Goal: Information Seeking & Learning: Learn about a topic

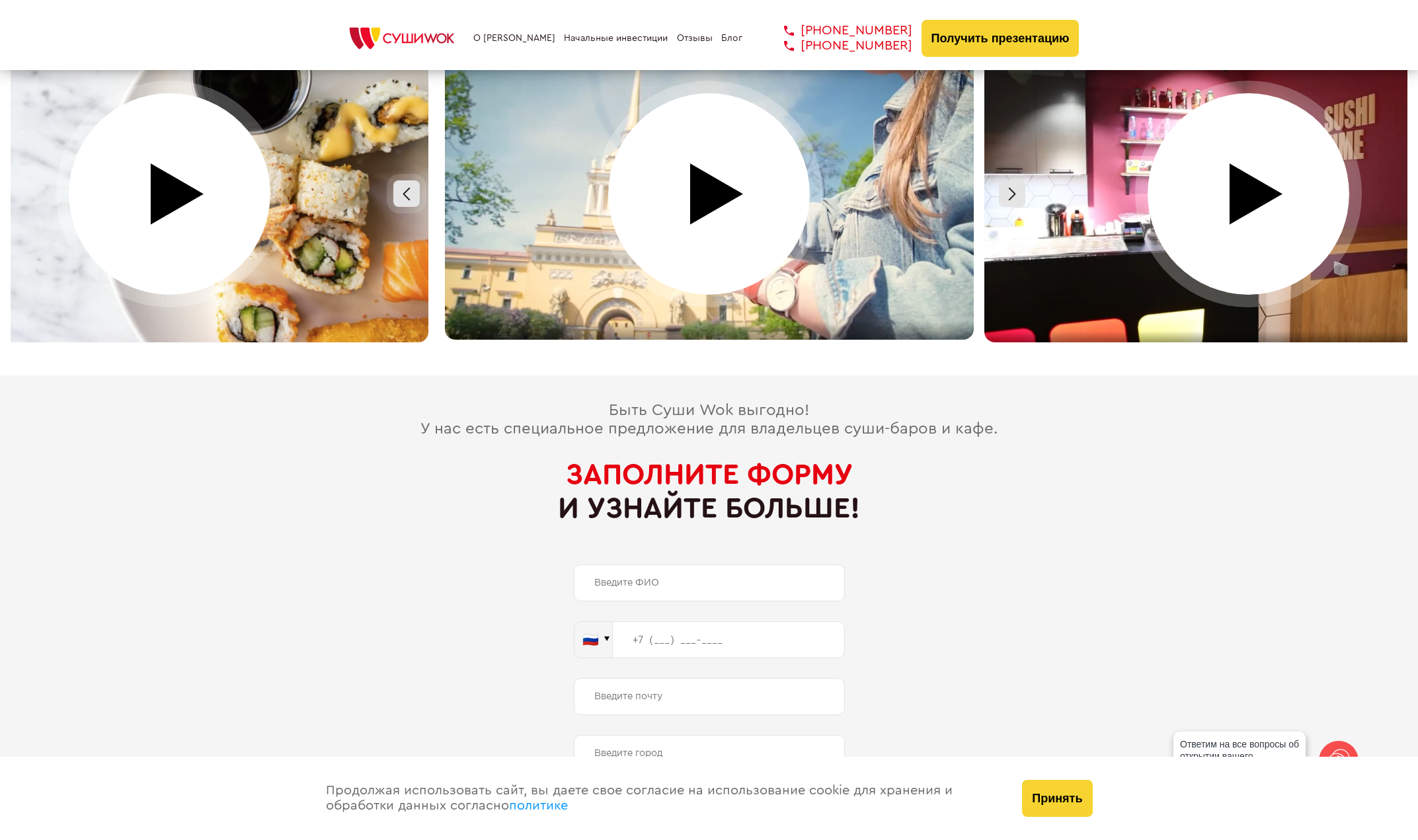
scroll to position [6465, 0]
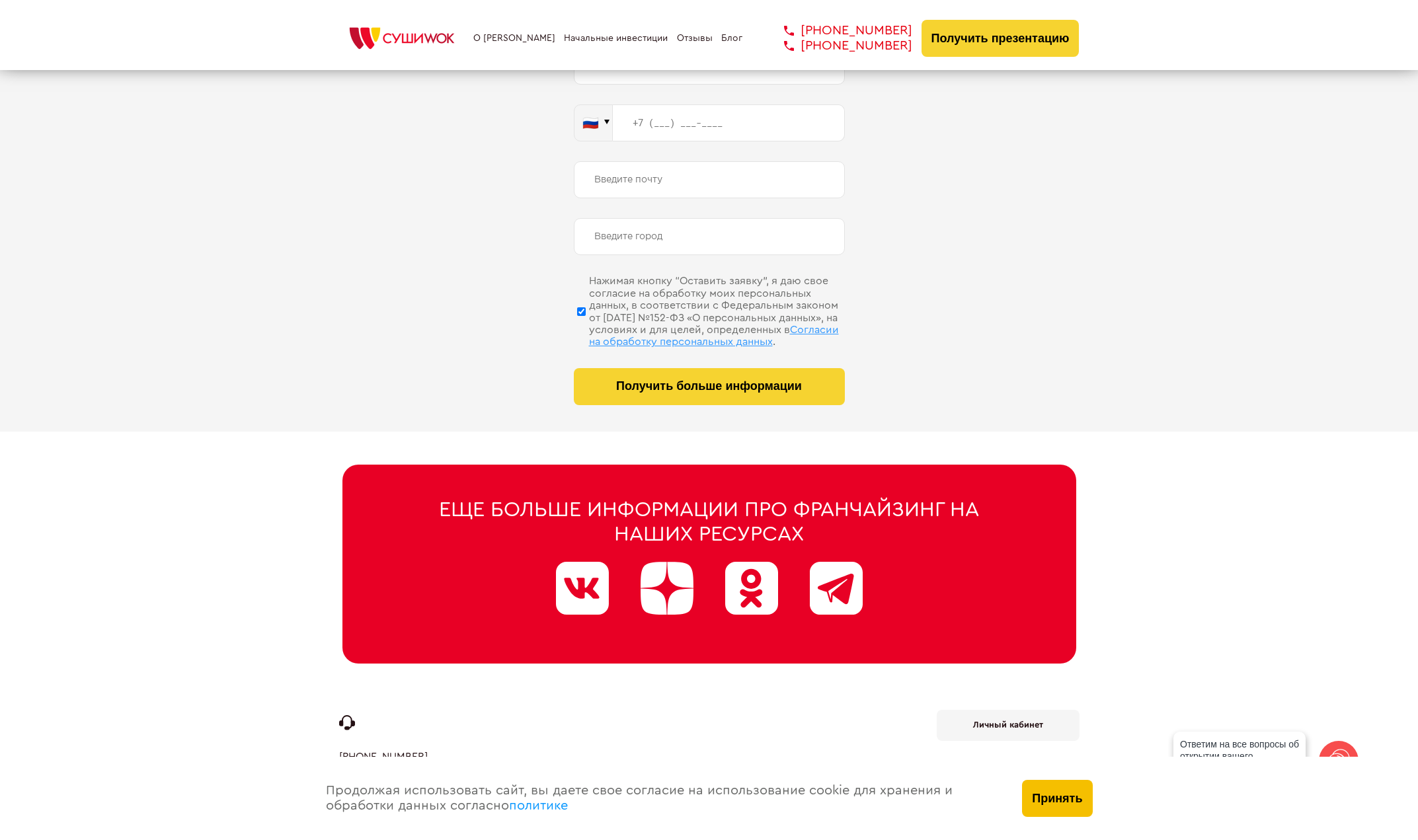
click at [1057, 804] on button "Принять" at bounding box center [1057, 799] width 70 height 37
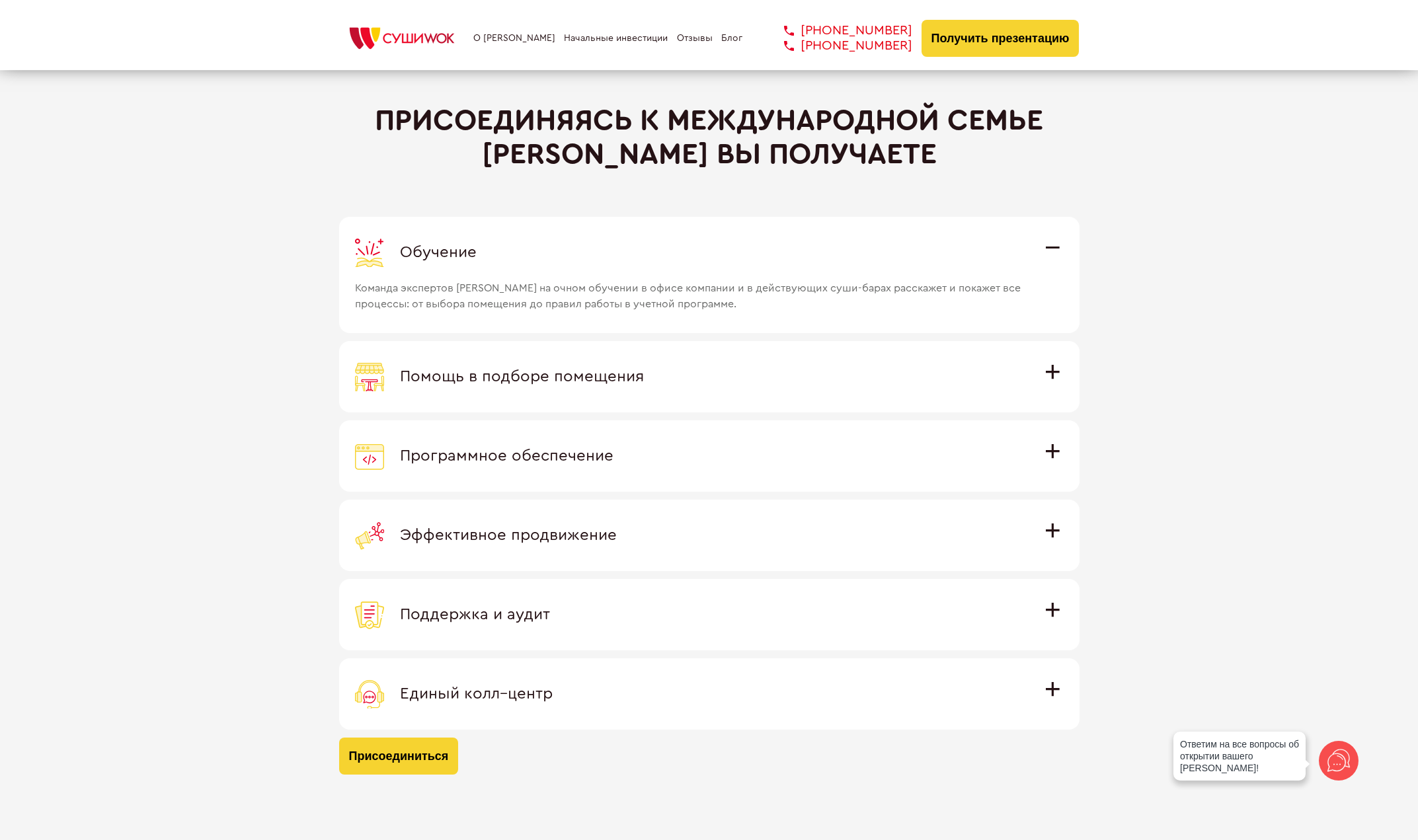
scroll to position [3602, 0]
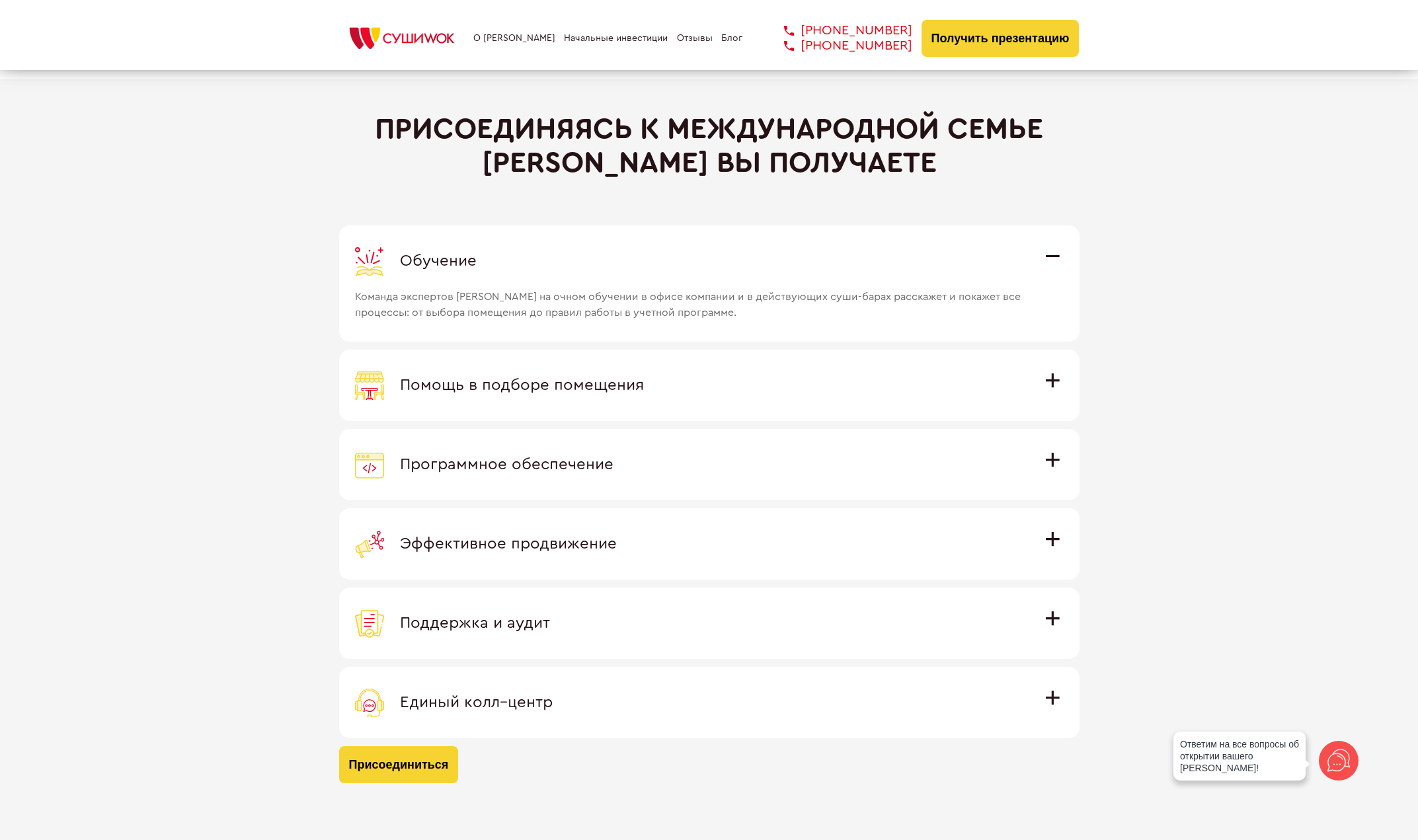
click at [587, 483] on label "Программное обеспечение Программное обеспечение разработано специально для [PER…" at bounding box center [709, 464] width 740 height 71
click at [0, 0] on input "Программное обеспечение Программное обеспечение разработано специально для [PER…" at bounding box center [0, 0] width 0 height 0
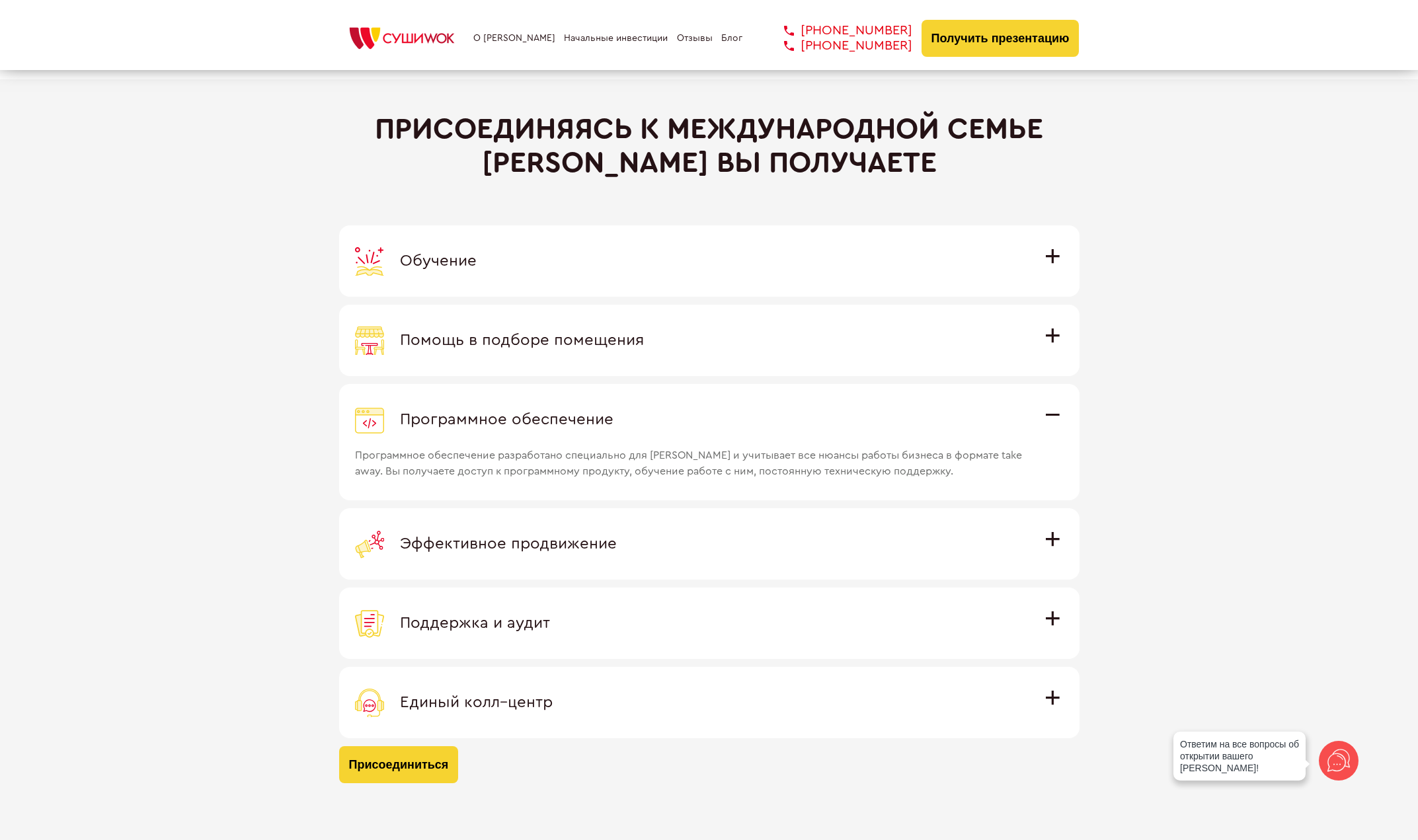
click at [651, 413] on div "Программное обеспечение" at bounding box center [710, 420] width 709 height 29
click at [0, 0] on input "Программное обеспечение Программное обеспечение разработано специально для [PER…" at bounding box center [0, 0] width 0 height 0
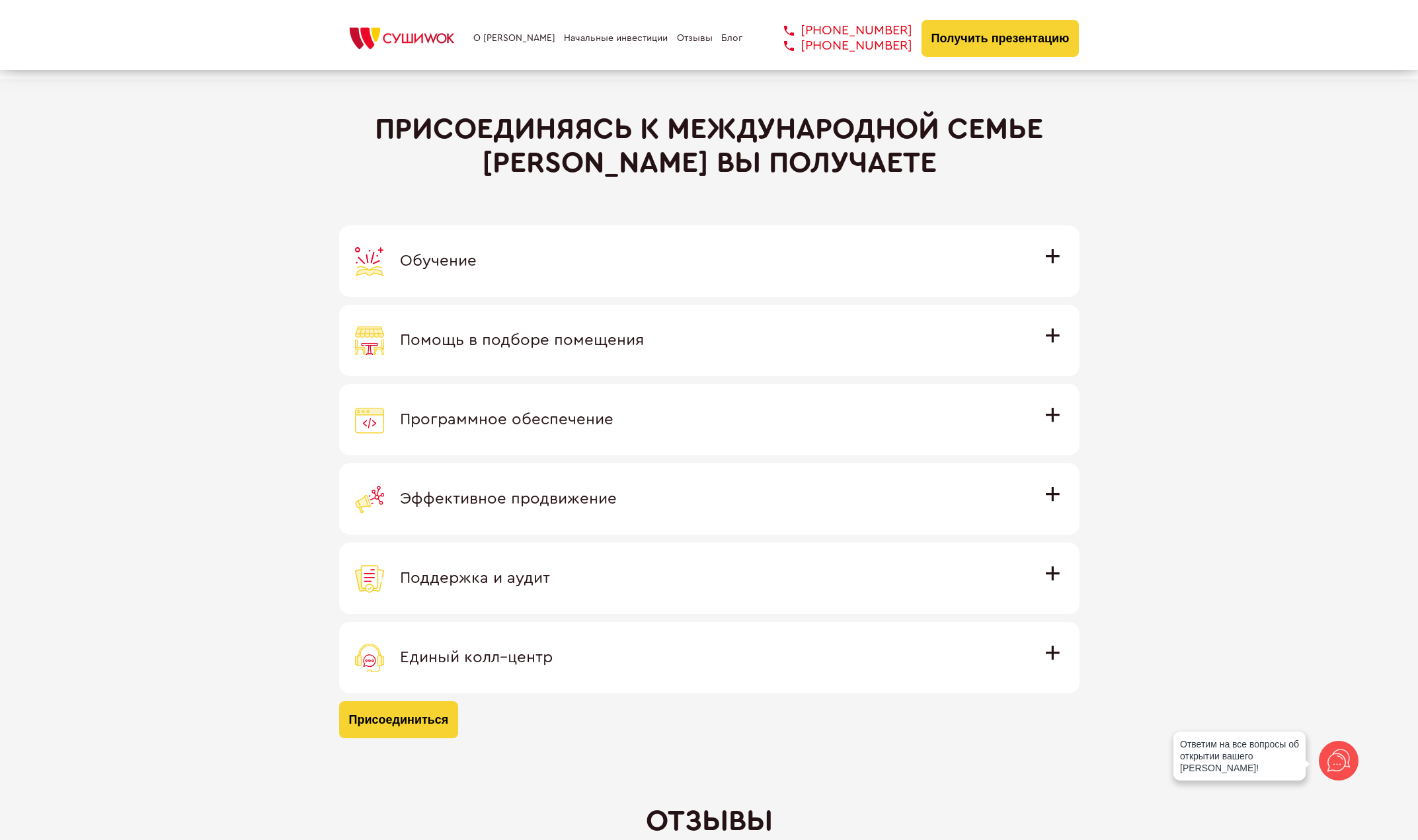
click at [683, 354] on div "Помощь в подборе помещения" at bounding box center [710, 341] width 709 height 29
click at [0, 0] on input "Помощь в подборе помещения Наши специалисты оценят варианты помещения в вашем г…" at bounding box center [0, 0] width 0 height 0
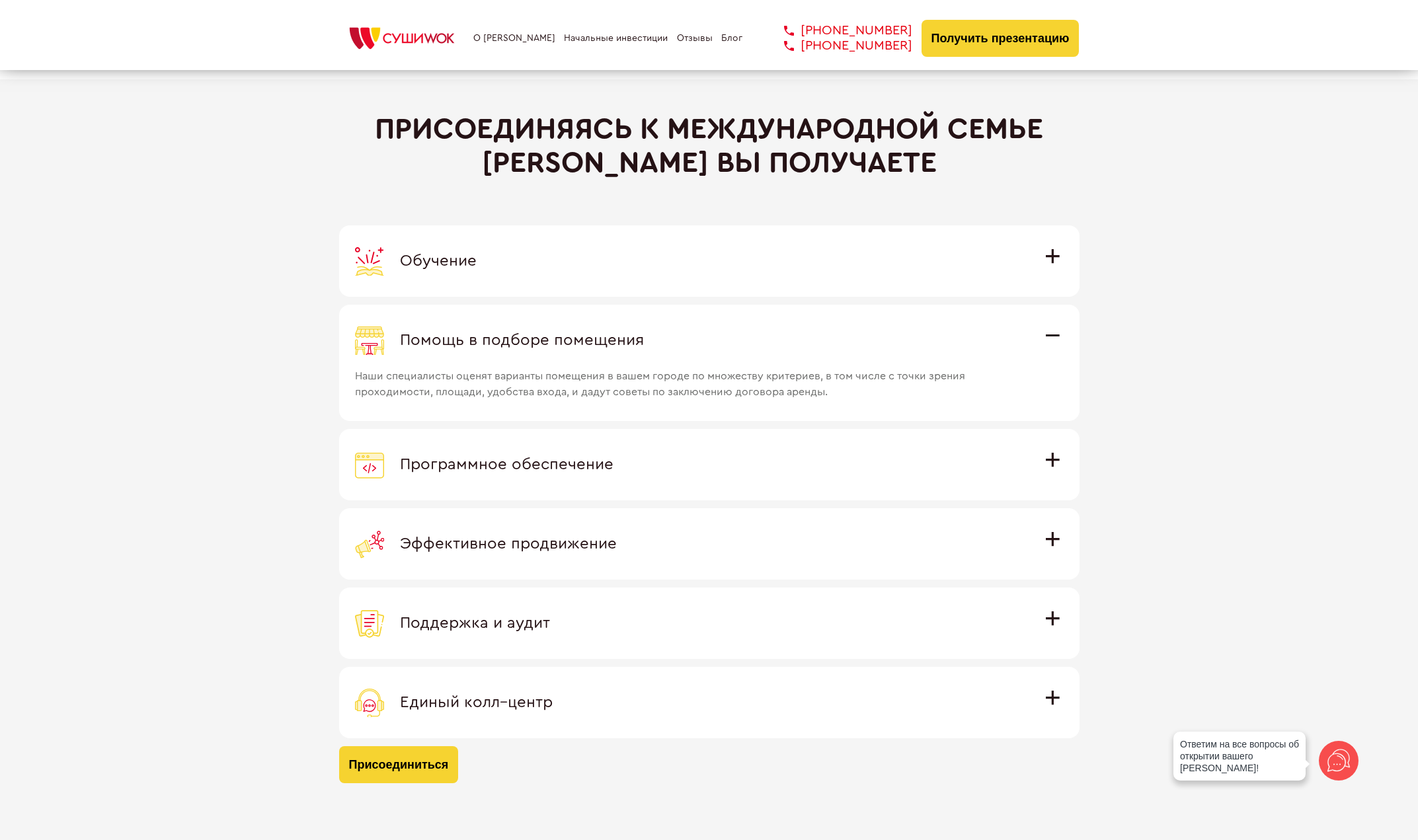
click at [691, 344] on div "Помощь в подборе помещения" at bounding box center [710, 341] width 709 height 29
click at [0, 0] on input "Помощь в подборе помещения Наши специалисты оценят варианты помещения в вашем г…" at bounding box center [0, 0] width 0 height 0
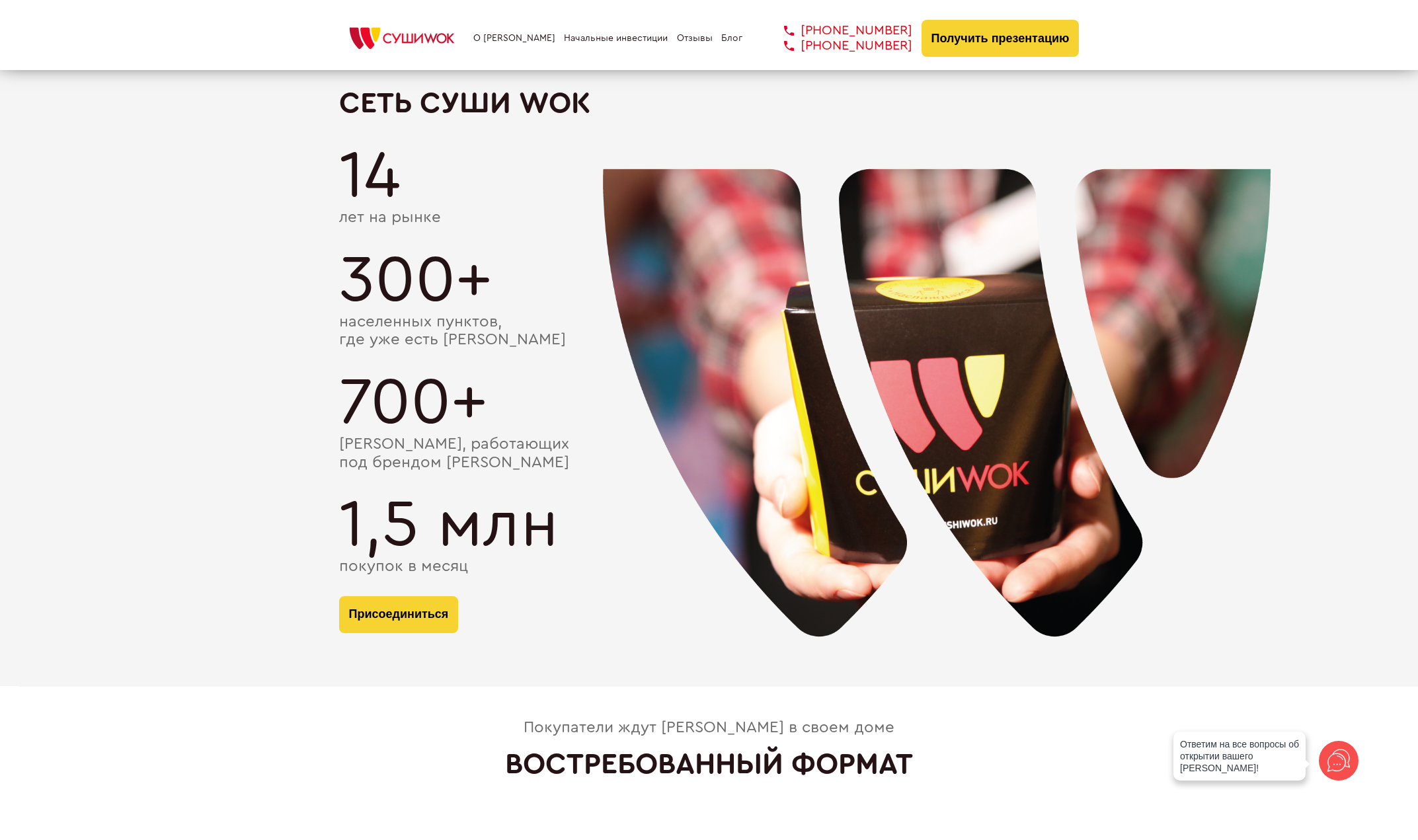
scroll to position [2279, 0]
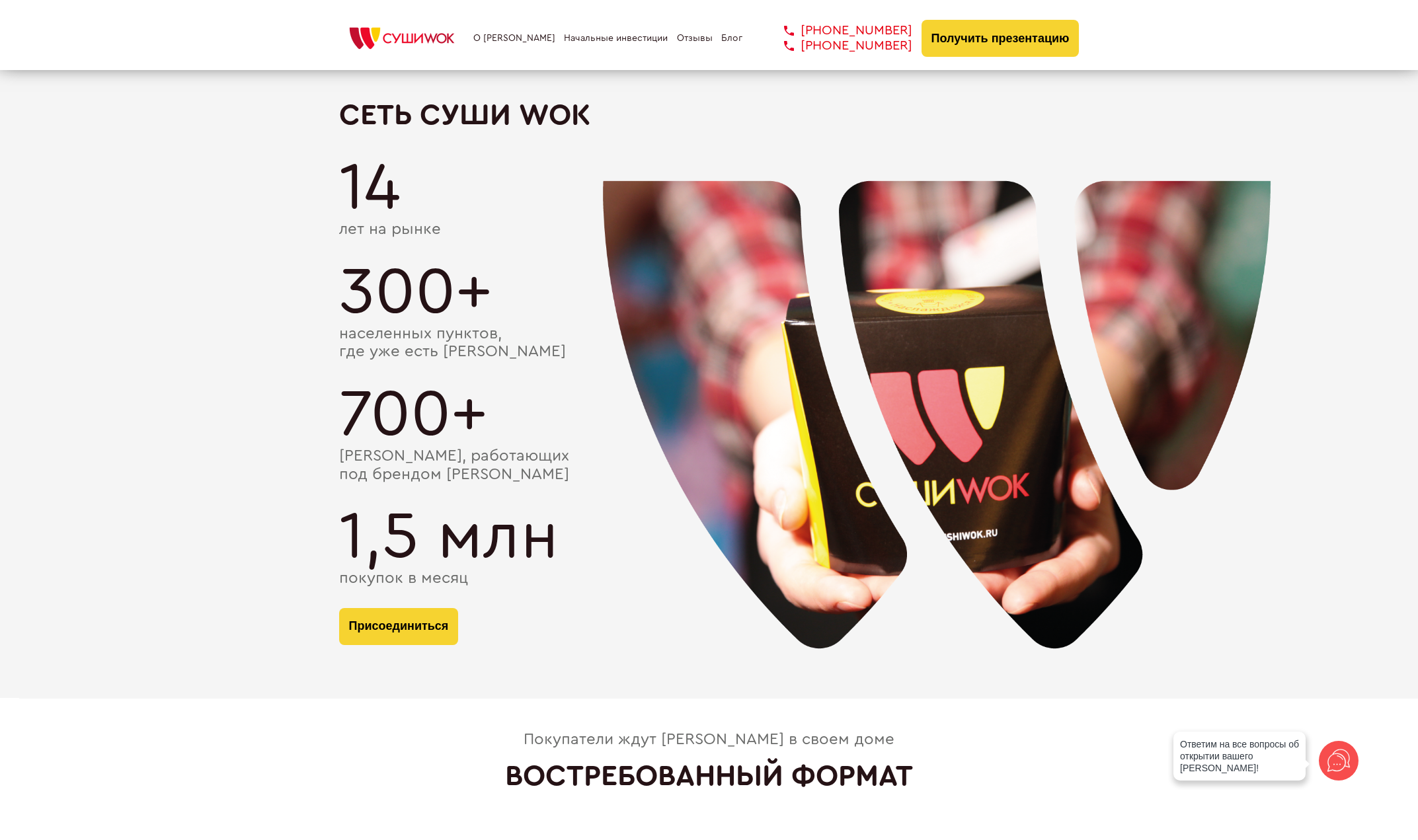
click at [579, 41] on link "Начальные инвестиции" at bounding box center [615, 38] width 104 height 11
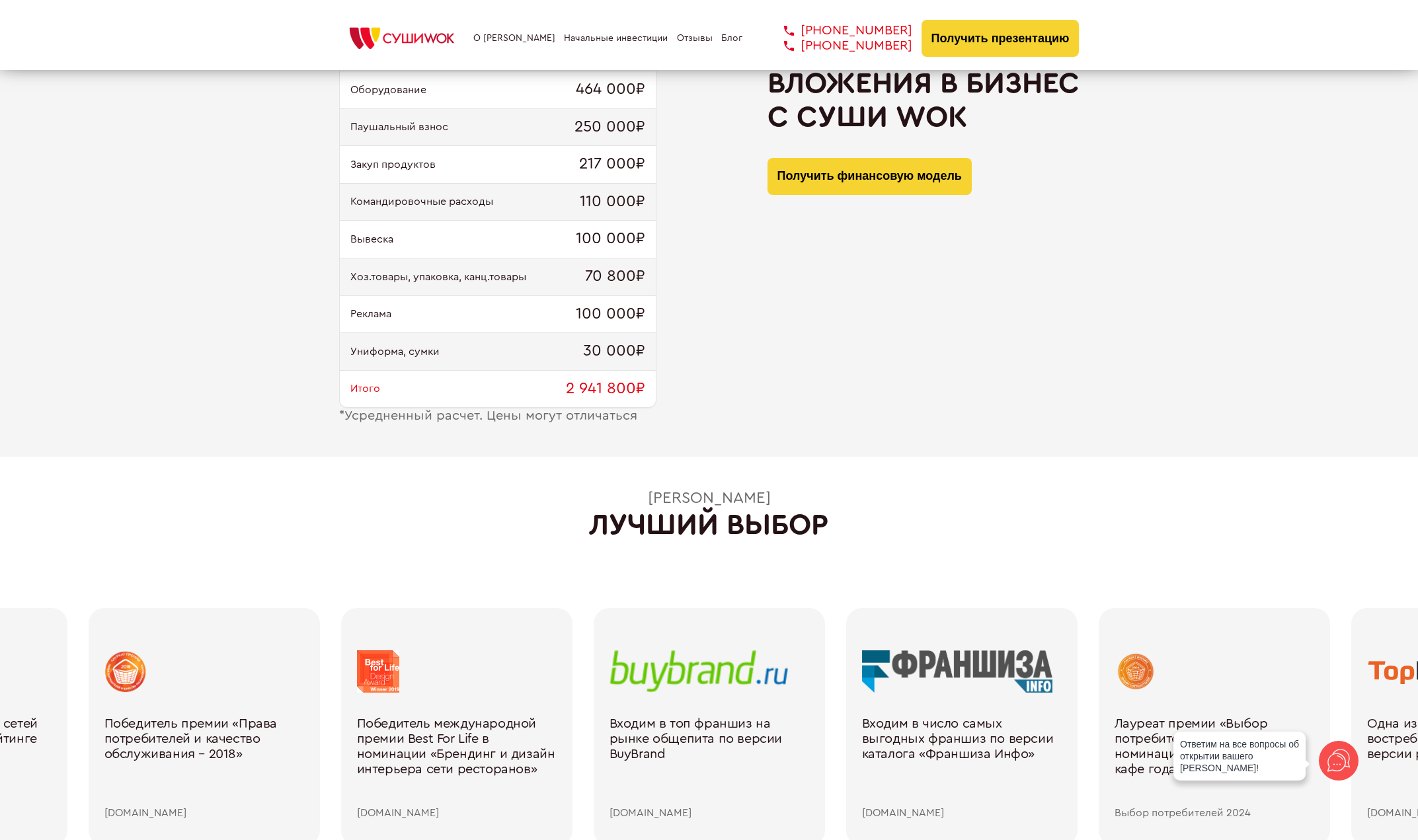
click at [401, 36] on img at bounding box center [402, 38] width 126 height 29
click at [504, 39] on link "О [PERSON_NAME]" at bounding box center [514, 38] width 82 height 11
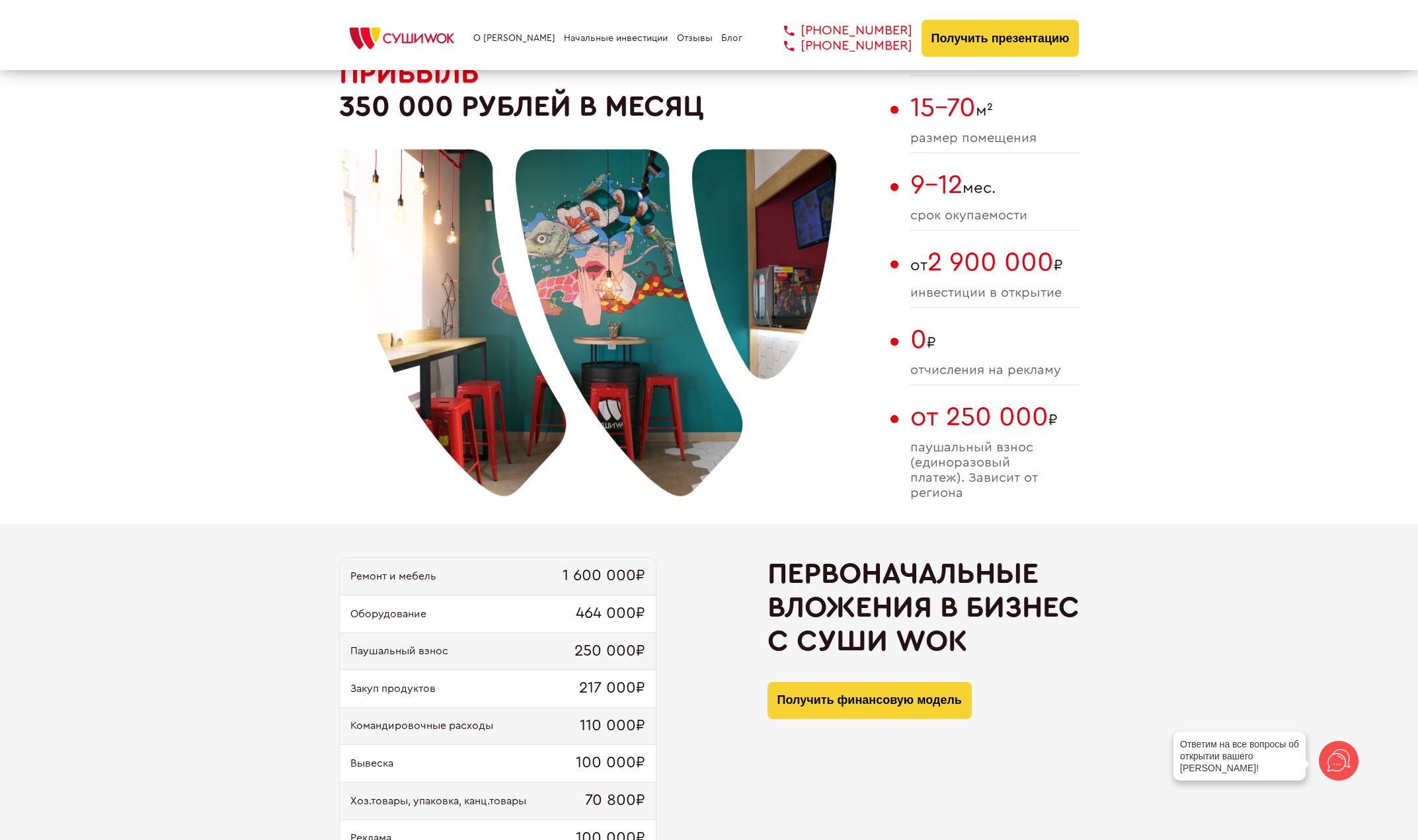
click at [603, 35] on link "Начальные инвестиции" at bounding box center [615, 38] width 104 height 11
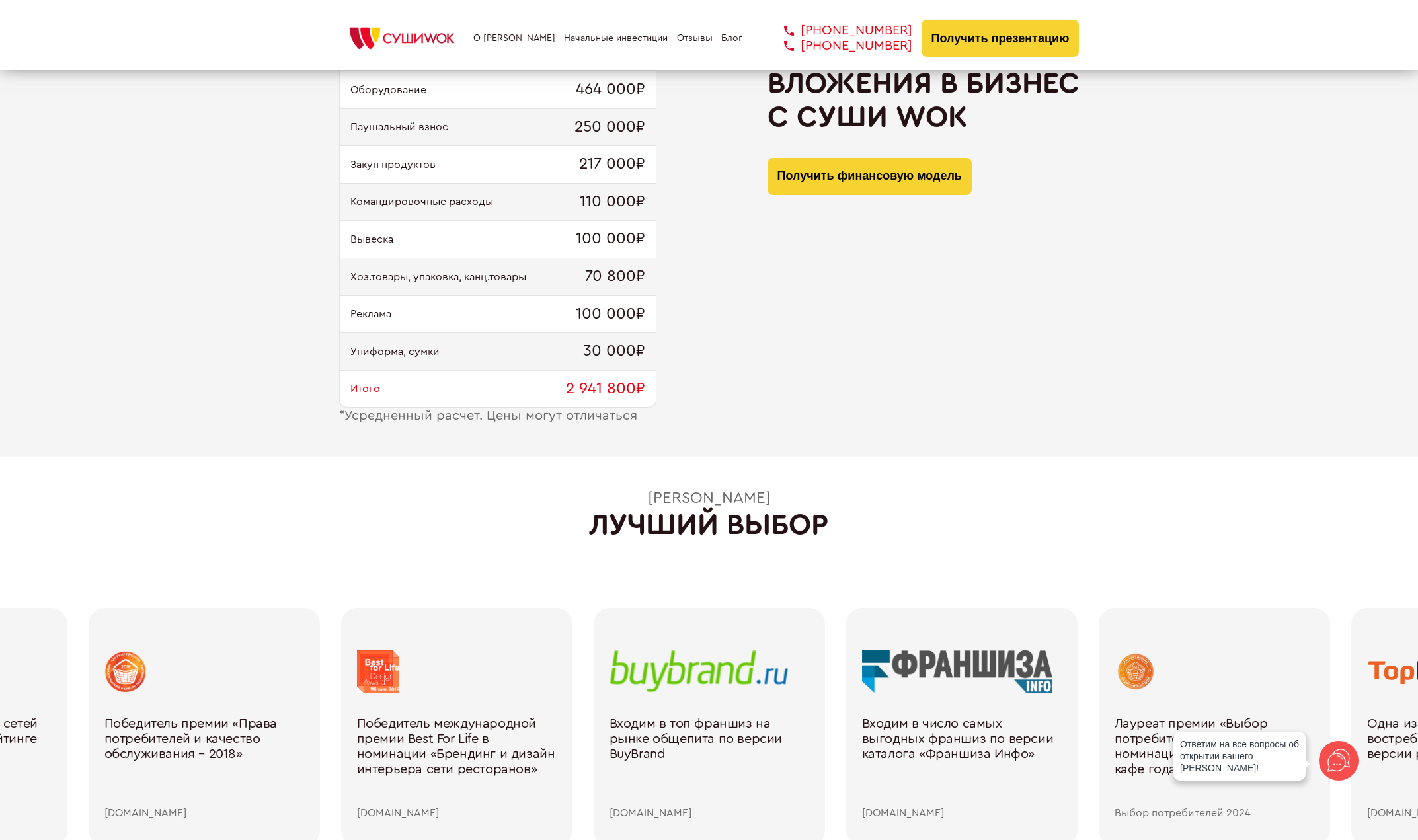
click at [491, 49] on div "О франшизе Начальные инвестиции Отзывы Блог [PHONE_NUMBER] [PHONE_NUMBER] [PHON…" at bounding box center [709, 38] width 740 height 37
click at [407, 36] on img at bounding box center [402, 38] width 126 height 29
